Goal: Information Seeking & Learning: Learn about a topic

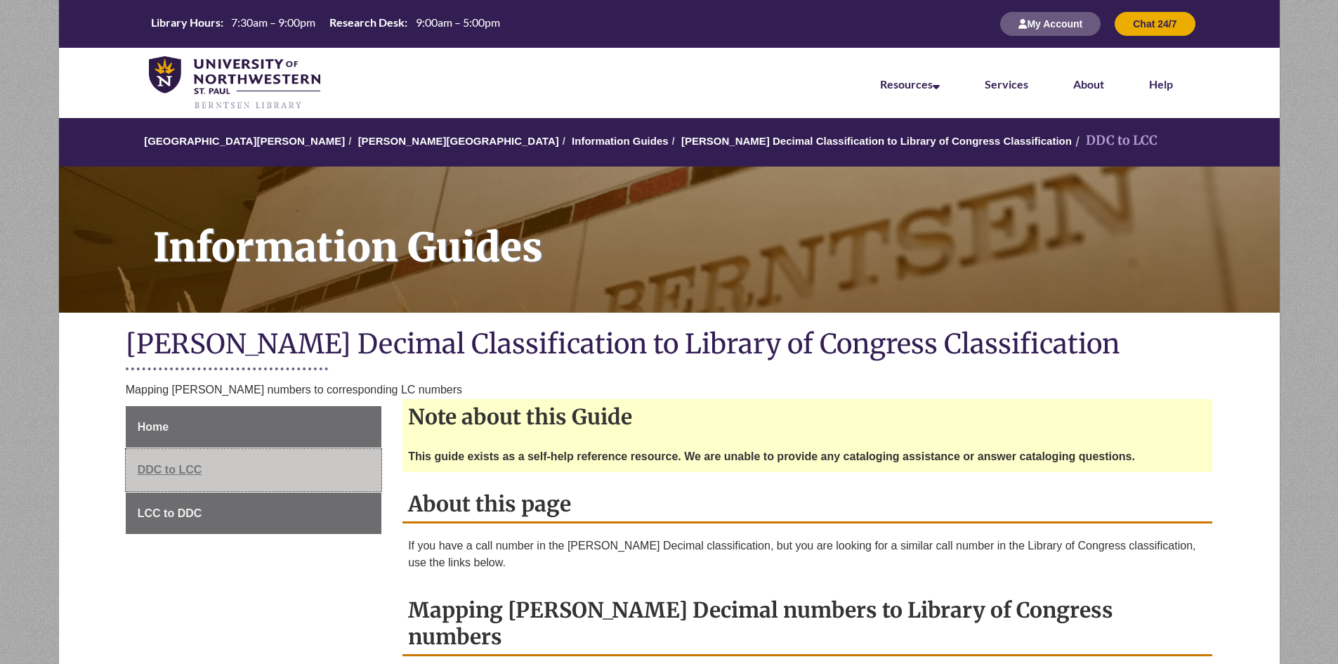
click at [206, 466] on link "DDC to LCC" at bounding box center [254, 470] width 256 height 42
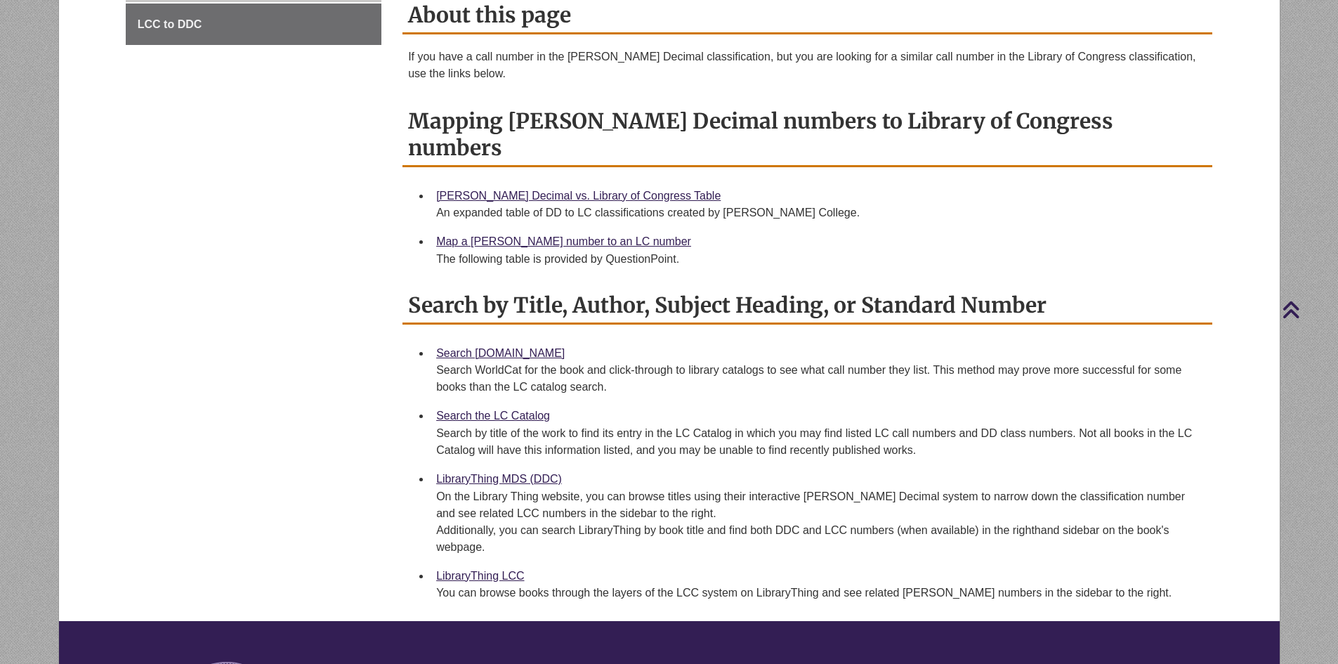
scroll to position [492, 0]
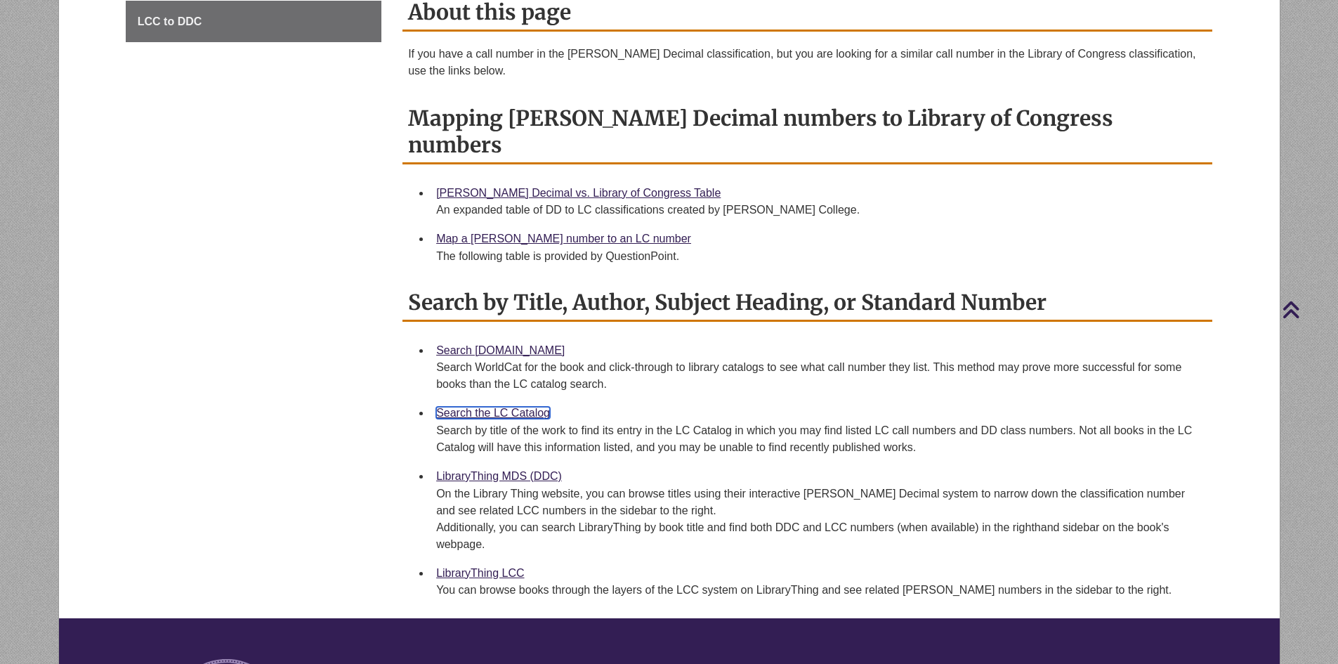
click at [484, 407] on link "Search the LC Catalog" at bounding box center [493, 413] width 114 height 12
click at [518, 187] on link "Dewey Decimal vs. Library of Congress Table" at bounding box center [578, 193] width 285 height 12
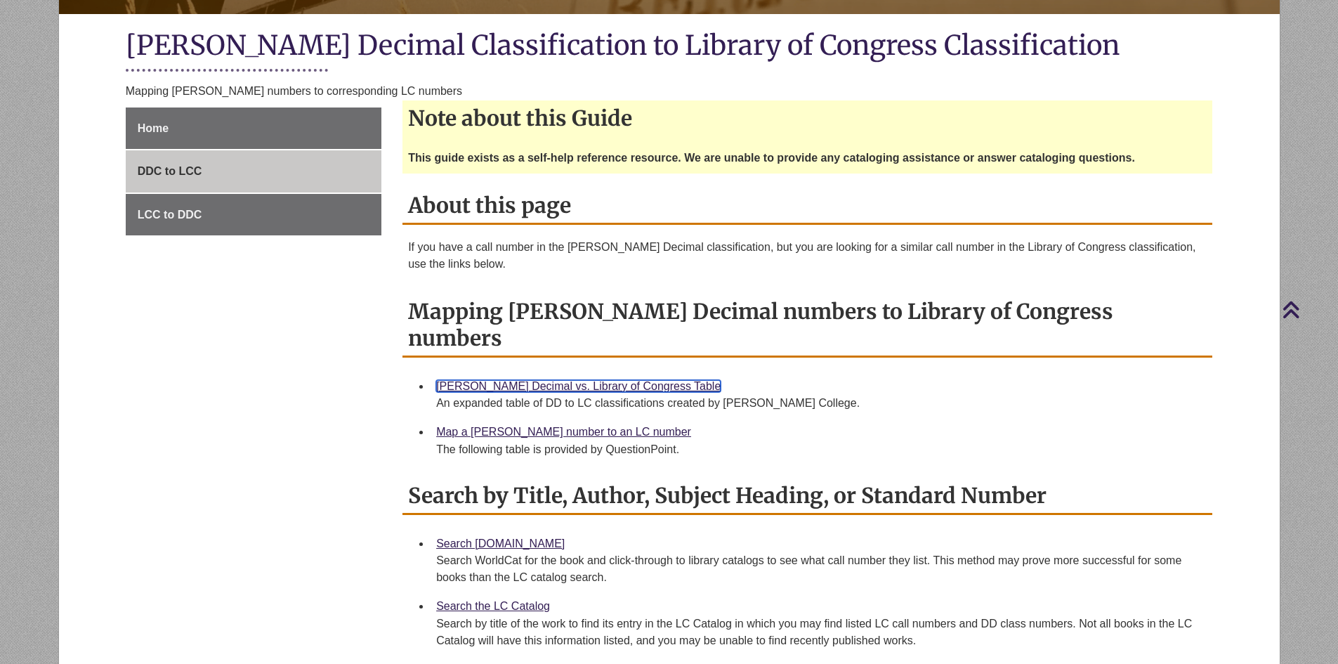
scroll to position [281, 0]
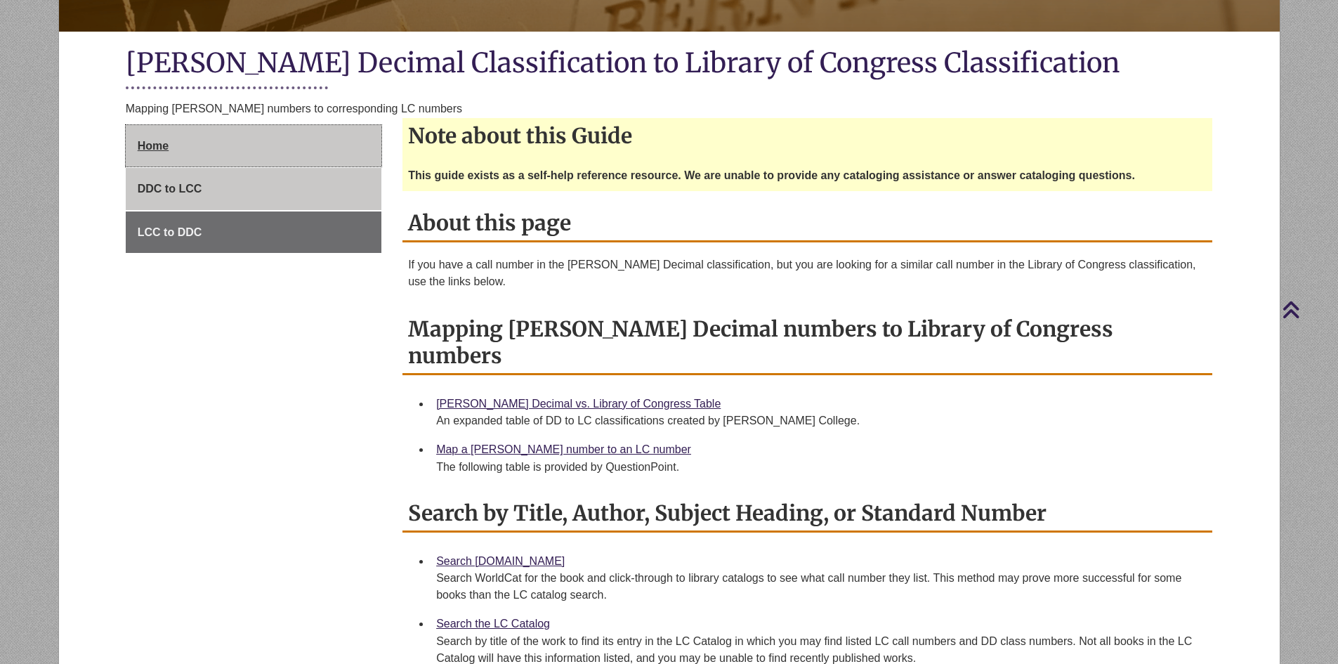
click at [216, 149] on link "Home" at bounding box center [254, 146] width 256 height 42
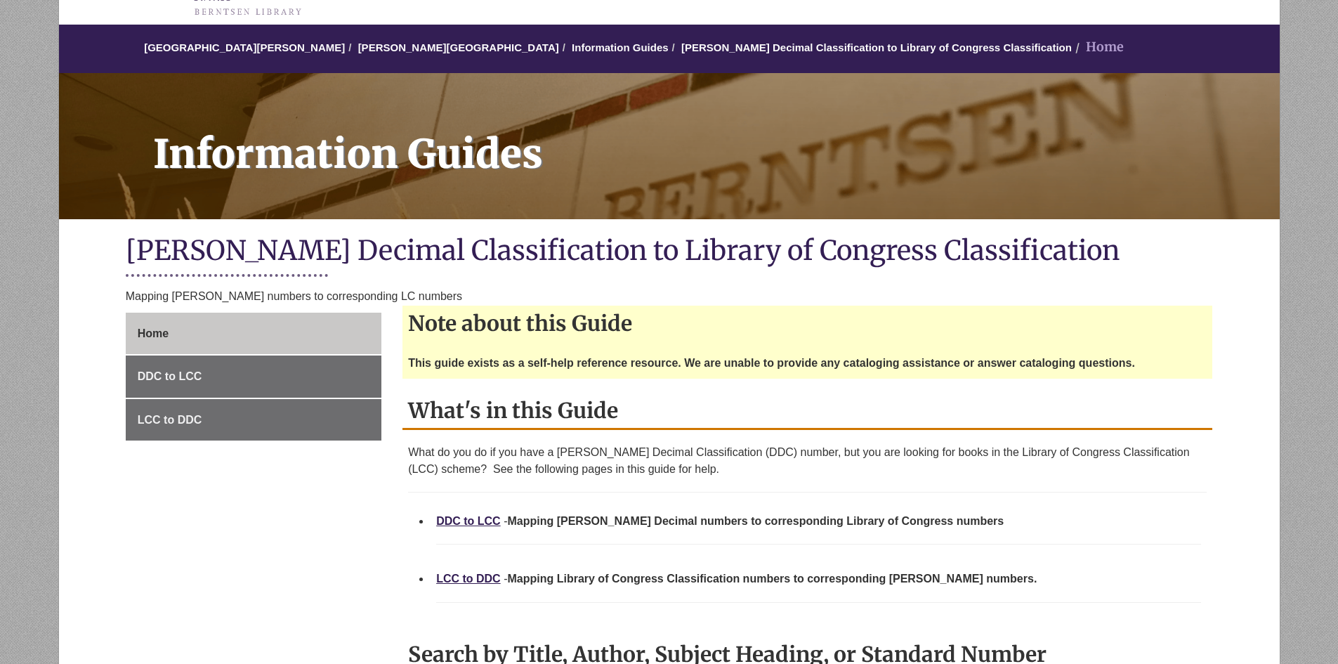
scroll to position [141, 0]
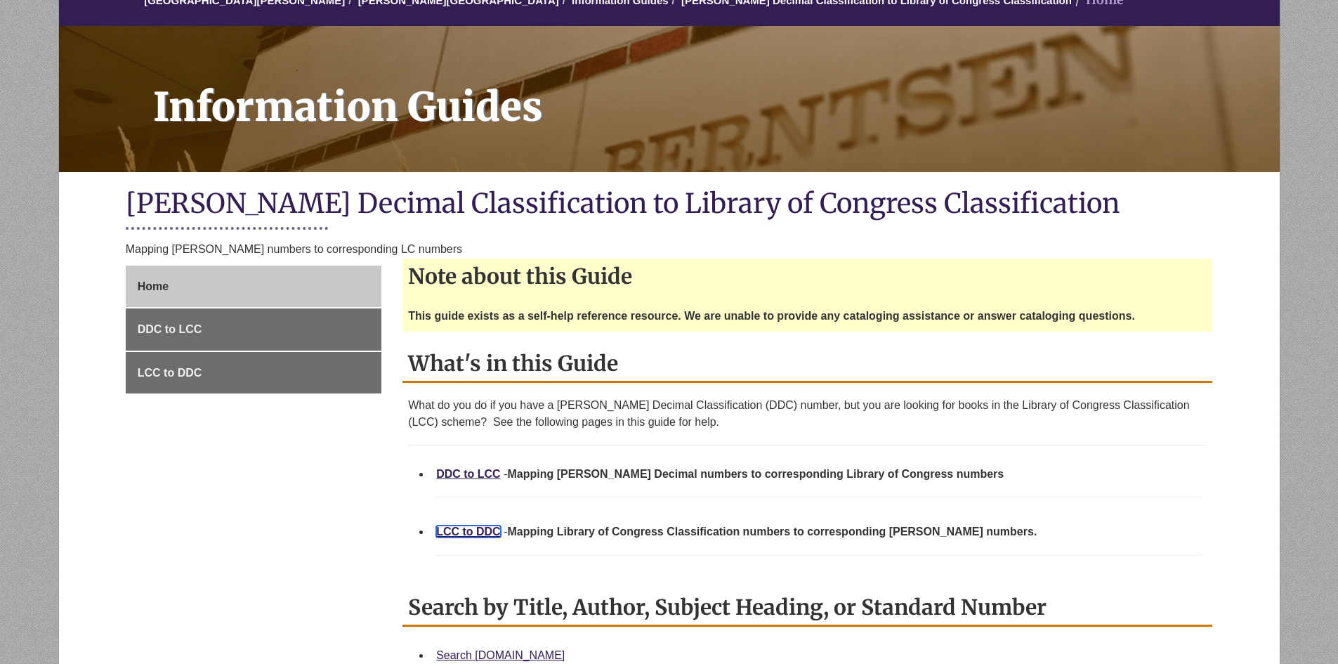
click at [470, 533] on link "LCC to DDC" at bounding box center [468, 532] width 65 height 12
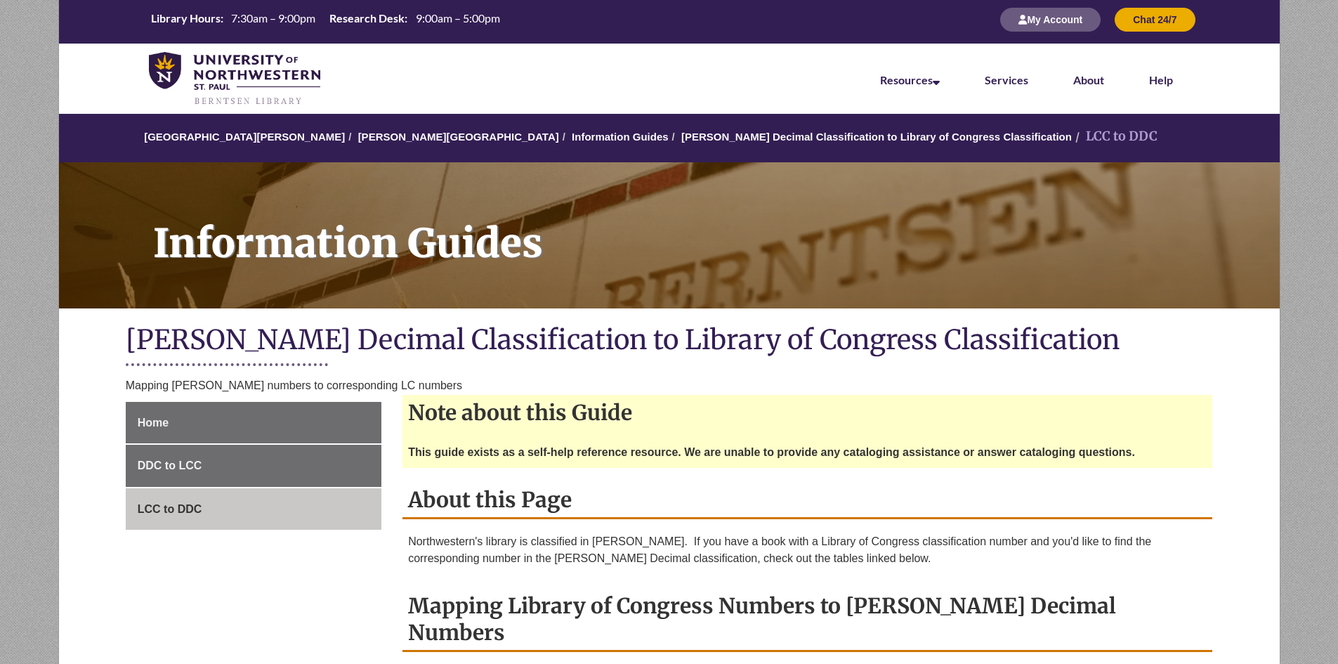
scroll to position [281, 0]
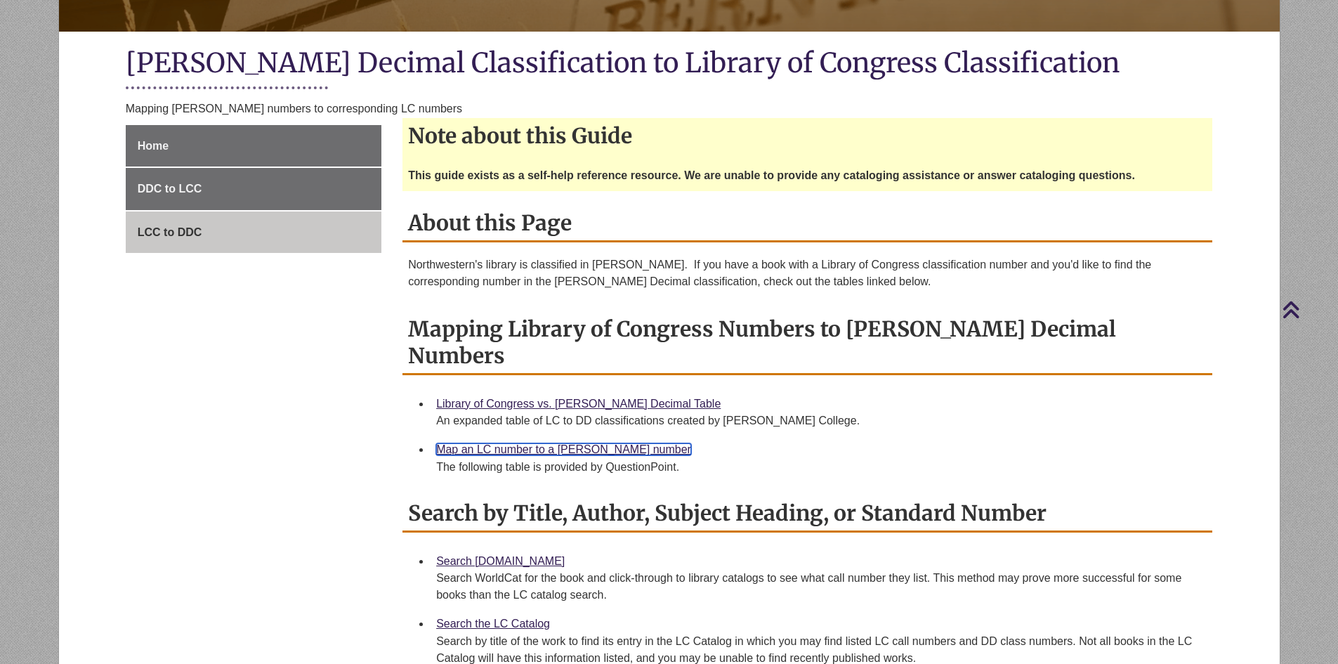
click at [518, 443] on link "Map an LC number to a Dewey number" at bounding box center [563, 449] width 255 height 12
